Goal: Task Accomplishment & Management: Manage account settings

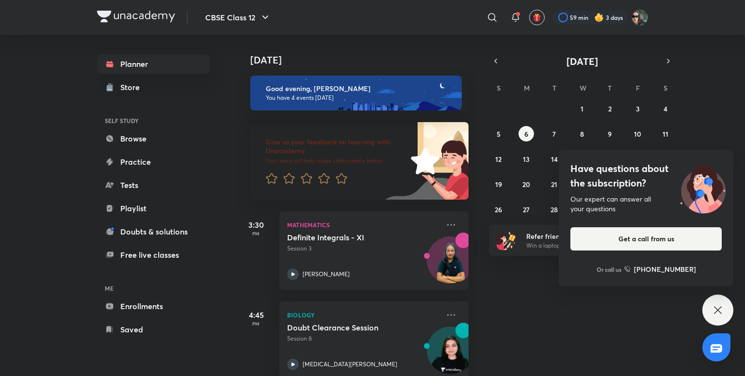
scroll to position [199, 0]
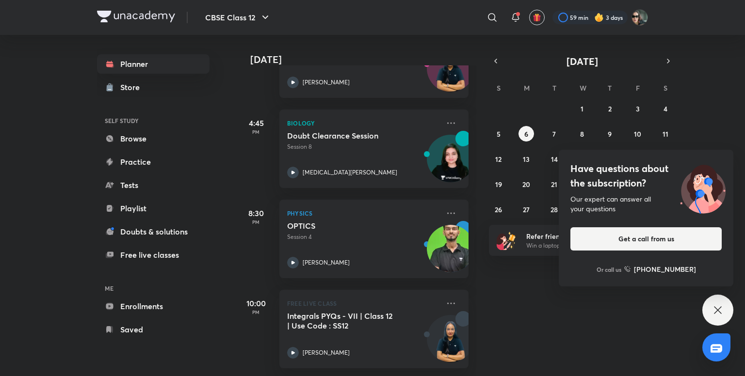
click at [717, 307] on icon at bounding box center [718, 311] width 12 height 12
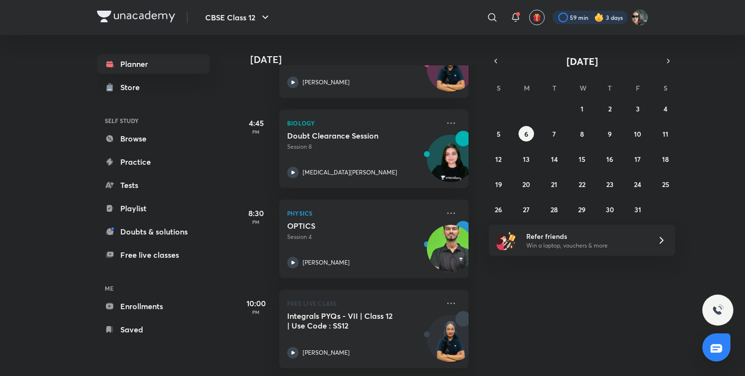
click at [568, 14] on div at bounding box center [589, 18] width 75 height 14
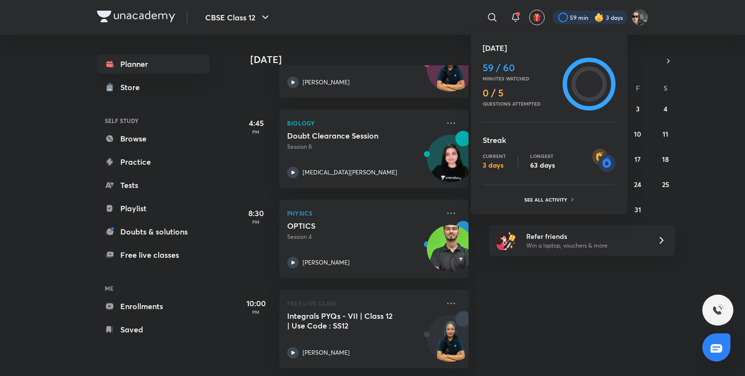
click at [448, 16] on div at bounding box center [372, 188] width 745 height 376
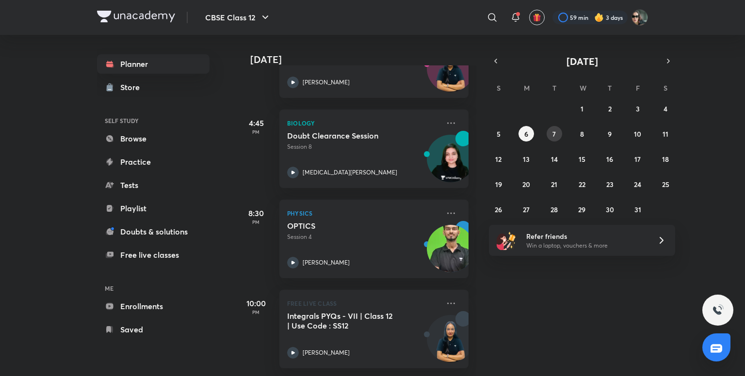
click at [554, 134] on abbr "7" at bounding box center [553, 133] width 3 height 9
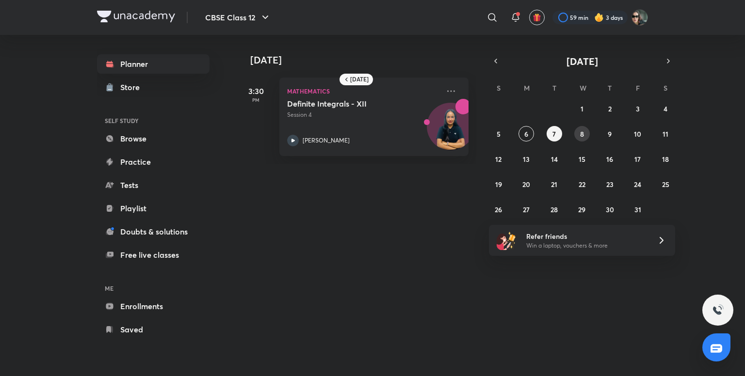
click at [580, 135] on abbr "8" at bounding box center [582, 133] width 4 height 9
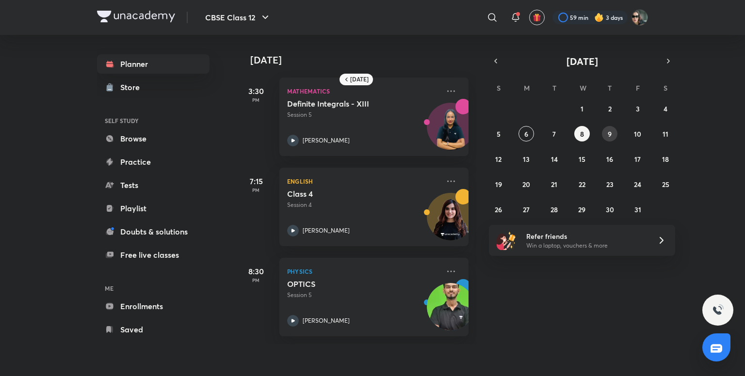
click at [606, 136] on button "9" at bounding box center [610, 134] width 16 height 16
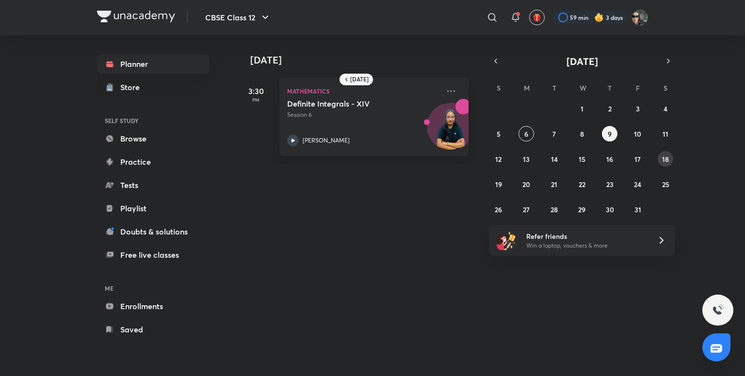
click at [662, 157] on abbr "18" at bounding box center [665, 159] width 7 height 9
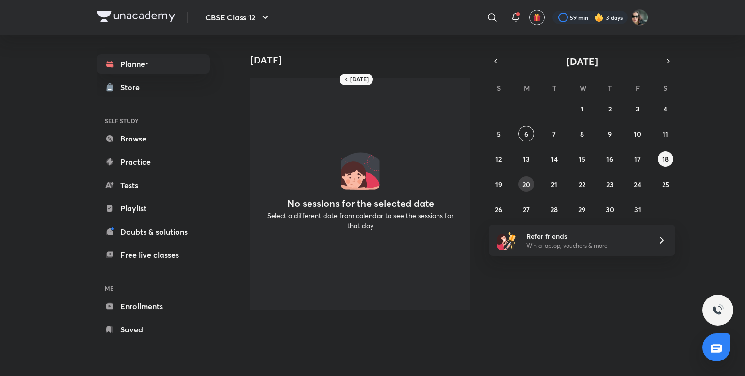
click at [524, 178] on button "20" at bounding box center [526, 185] width 16 height 16
click at [552, 179] on button "21" at bounding box center [554, 185] width 16 height 16
click at [578, 181] on abbr "22" at bounding box center [581, 184] width 7 height 9
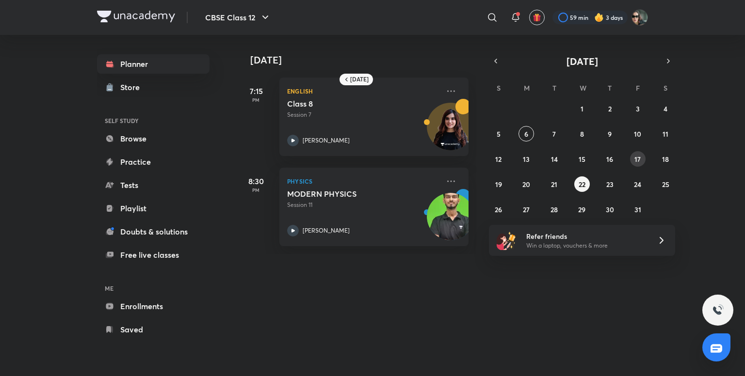
click at [641, 158] on button "17" at bounding box center [638, 159] width 16 height 16
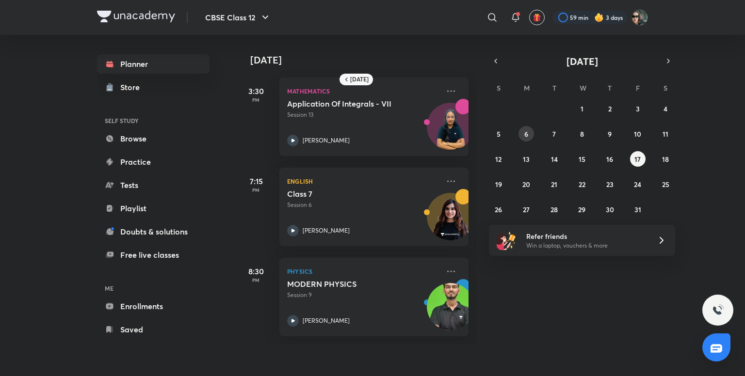
click at [524, 133] on abbr "6" at bounding box center [526, 133] width 4 height 9
